Goal: Answer question/provide support

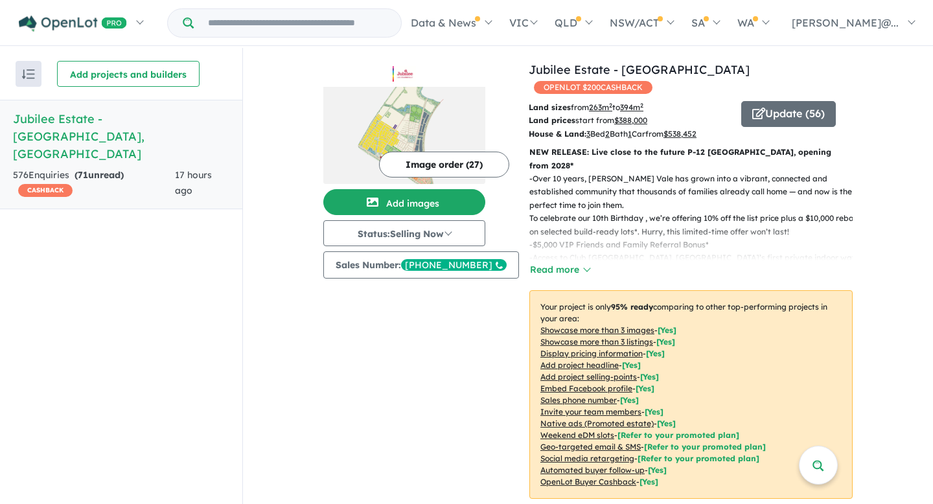
scroll to position [436, 0]
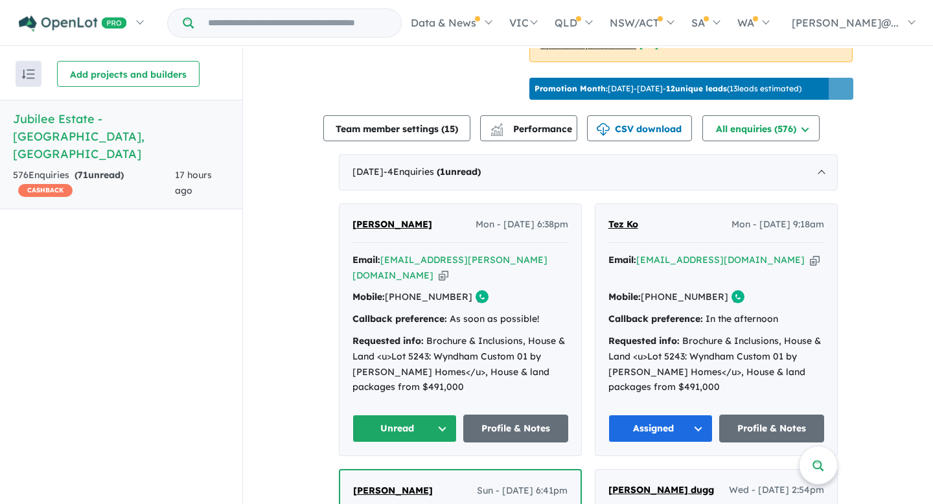
drag, startPoint x: 451, startPoint y: 294, endPoint x: 404, endPoint y: 293, distance: 46.6
click at [404, 293] on link "[PHONE_NUMBER]" at bounding box center [428, 297] width 87 height 12
copy link "426 452 797"
drag, startPoint x: 347, startPoint y: 220, endPoint x: 372, endPoint y: 221, distance: 24.6
click at [373, 221] on div "[PERSON_NAME] - [DATE] 6:38pm Email: [EMAIL_ADDRESS][PERSON_NAME][DOMAIN_NAME] …" at bounding box center [460, 329] width 242 height 251
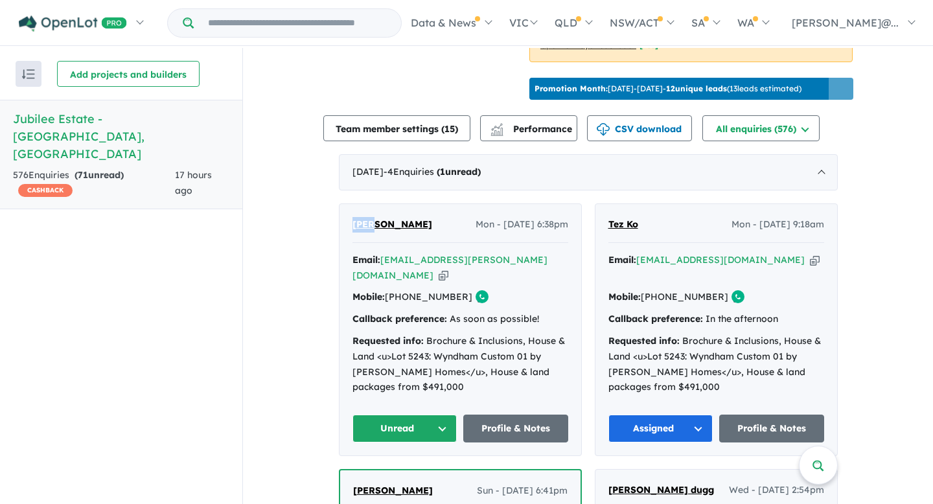
copy span "Shay"
drag, startPoint x: 420, startPoint y: 218, endPoint x: 376, endPoint y: 218, distance: 44.0
click at [376, 218] on div "[PERSON_NAME] - [DATE] 6:38pm" at bounding box center [460, 230] width 216 height 26
copy span "[PERSON_NAME]"
click at [448, 269] on icon "button" at bounding box center [443, 276] width 10 height 14
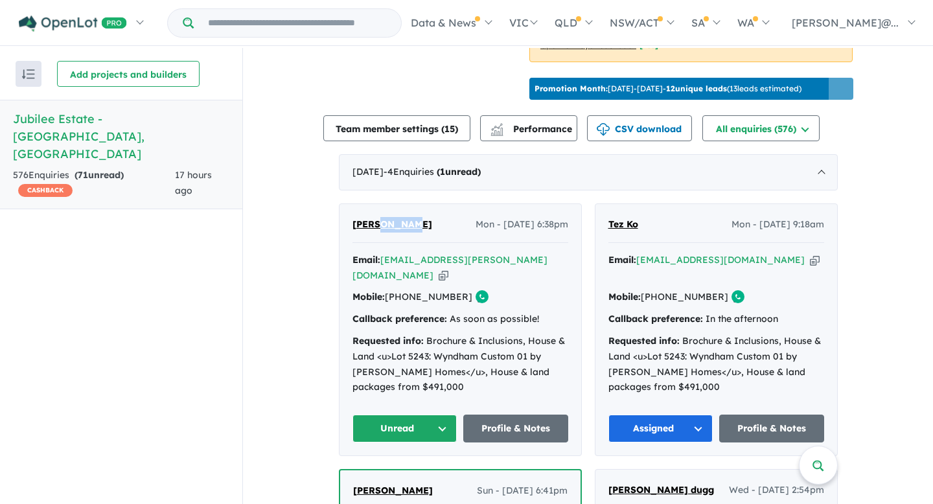
copy span "[PERSON_NAME]"
drag, startPoint x: 453, startPoint y: 297, endPoint x: 403, endPoint y: 295, distance: 49.9
click at [403, 295] on div "Mobile: [PHONE_NUMBER] Copied!" at bounding box center [460, 297] width 216 height 16
copy link "426 452 797"
click at [433, 424] on button "Unread" at bounding box center [404, 428] width 105 height 28
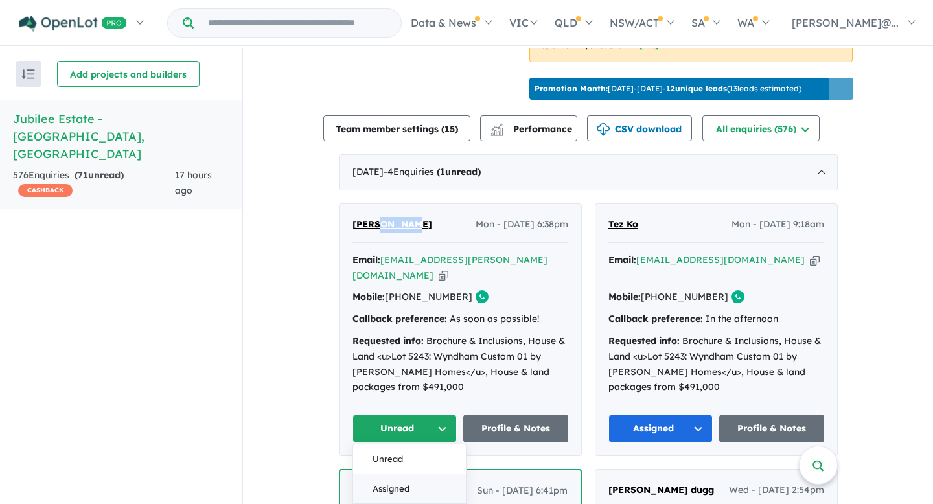
click at [402, 476] on button "Assigned" at bounding box center [409, 489] width 113 height 30
